Goal: Task Accomplishment & Management: Manage account settings

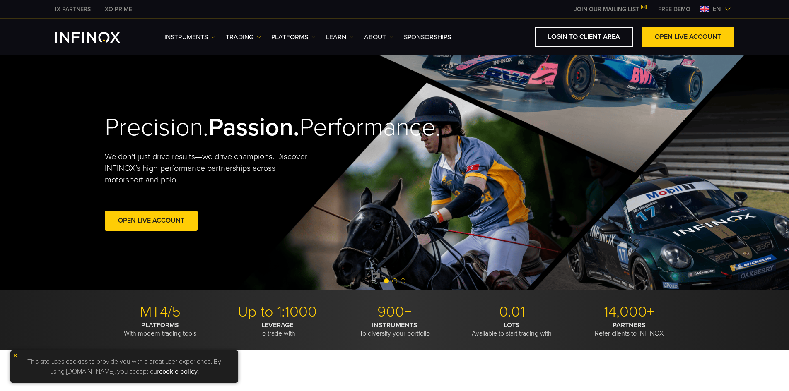
click at [613, 11] on link "JOIN OUR MAILING LIST" at bounding box center [610, 9] width 84 height 7
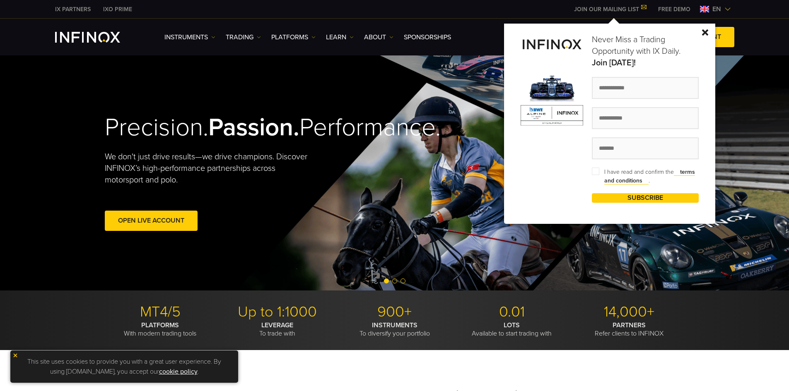
click at [706, 27] on div "Never Miss a Trading Opportunity with IX Daily. Join [DATE]! I have read and co…" at bounding box center [609, 124] width 211 height 201
click at [705, 34] on img at bounding box center [705, 32] width 6 height 6
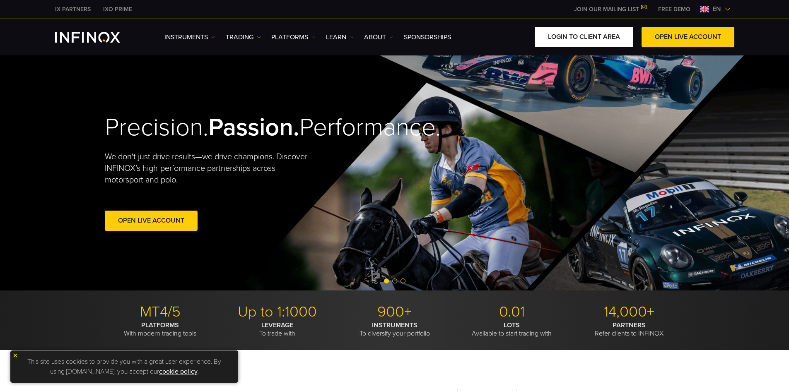
click at [570, 36] on link "LOGIN TO CLIENT AREA" at bounding box center [584, 37] width 99 height 20
click at [602, 30] on link "LOGIN TO CLIENT AREA" at bounding box center [584, 37] width 99 height 20
click at [605, 30] on link "LOGIN TO CLIENT AREA" at bounding box center [584, 37] width 99 height 20
